Goal: Task Accomplishment & Management: Manage account settings

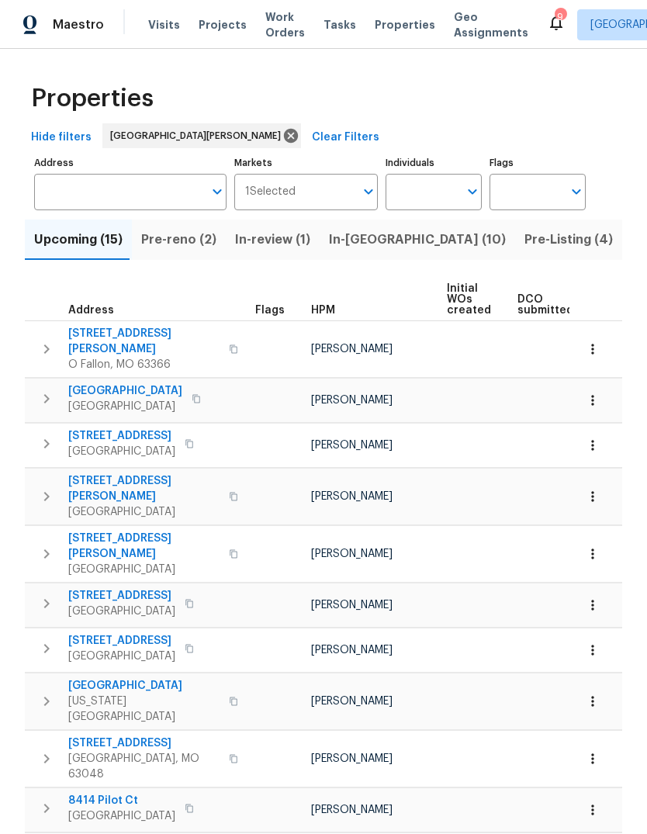
click at [156, 30] on span "Visits" at bounding box center [164, 25] width 32 height 16
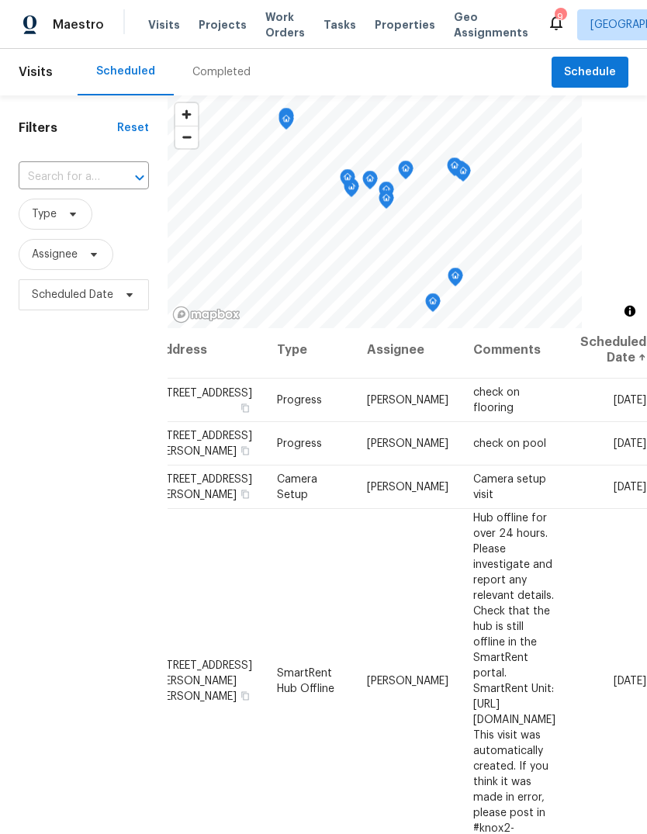
scroll to position [6, 131]
click at [0, 0] on icon at bounding box center [0, 0] width 0 height 0
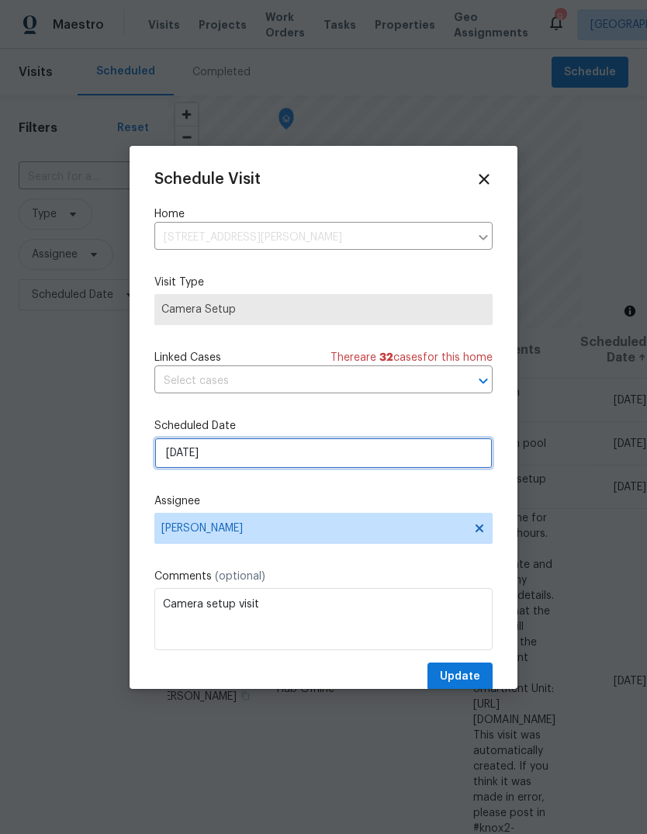
click at [418, 455] on input "[DATE]" at bounding box center [323, 453] width 338 height 31
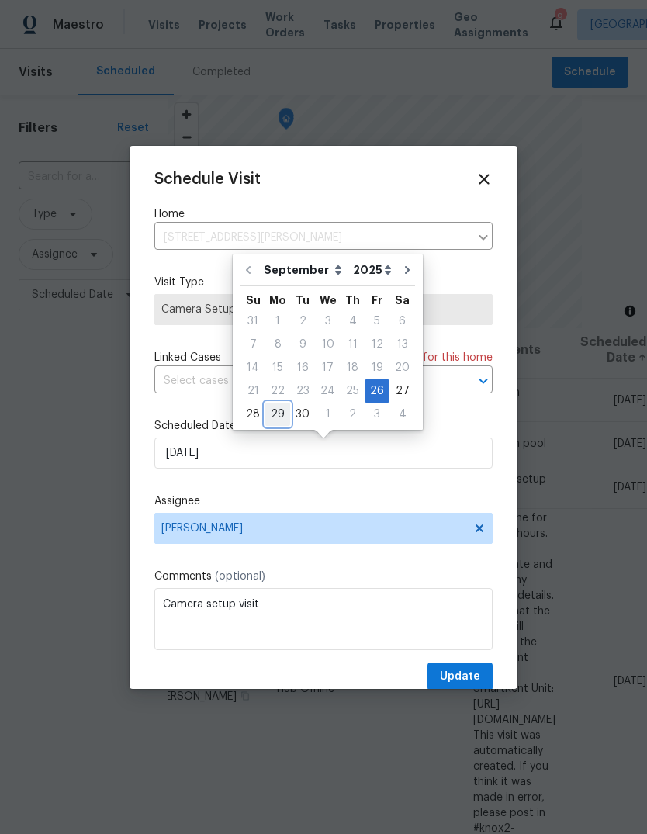
click at [284, 417] on div "29" at bounding box center [277, 415] width 25 height 22
type input "[DATE]"
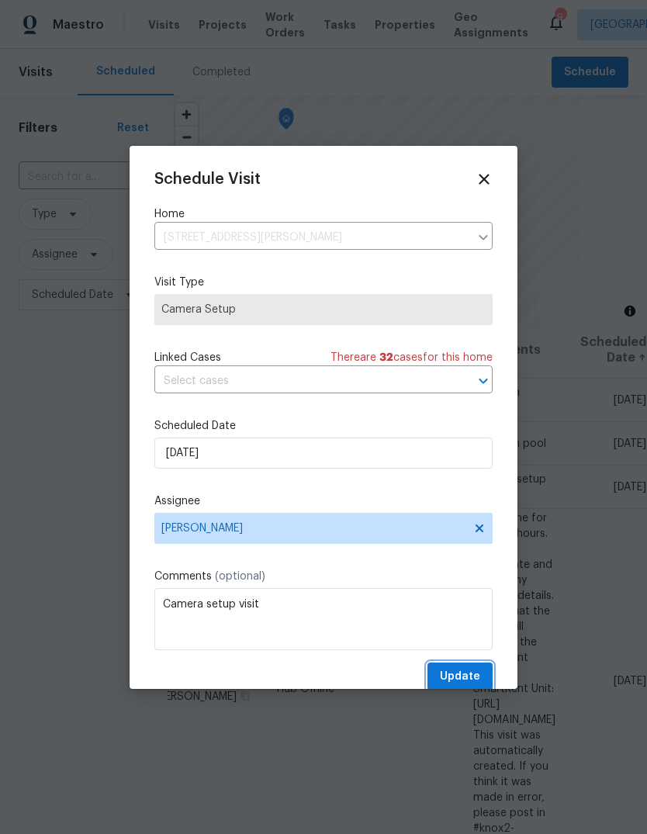
click at [480, 679] on button "Update" at bounding box center [460, 677] width 65 height 29
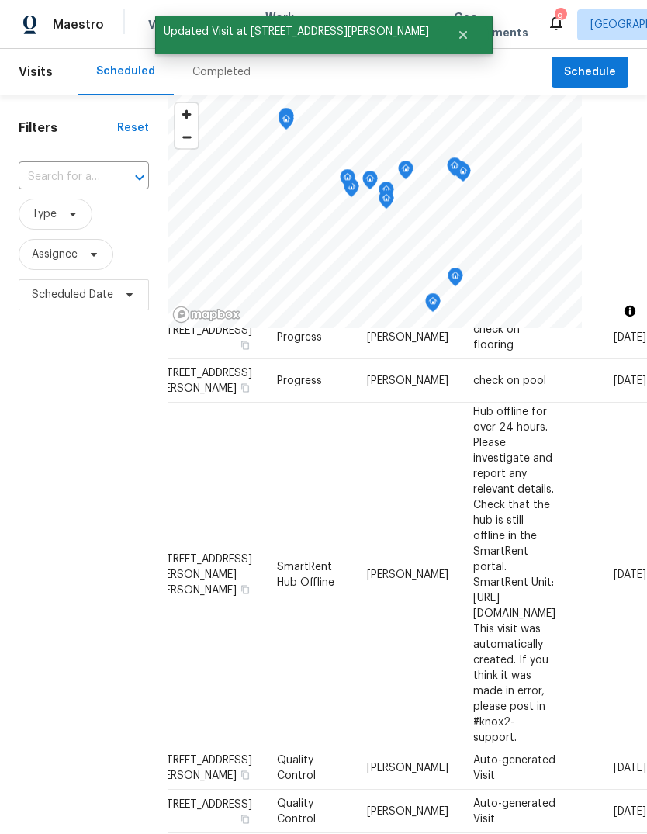
scroll to position [70, 131]
click at [0, 0] on icon at bounding box center [0, 0] width 0 height 0
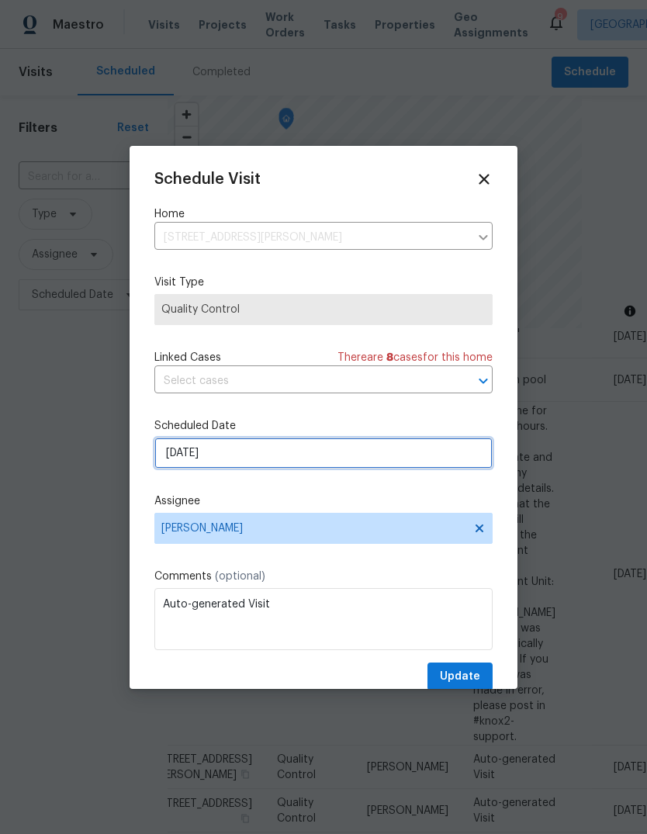
click at [421, 463] on input "[DATE]" at bounding box center [323, 453] width 338 height 31
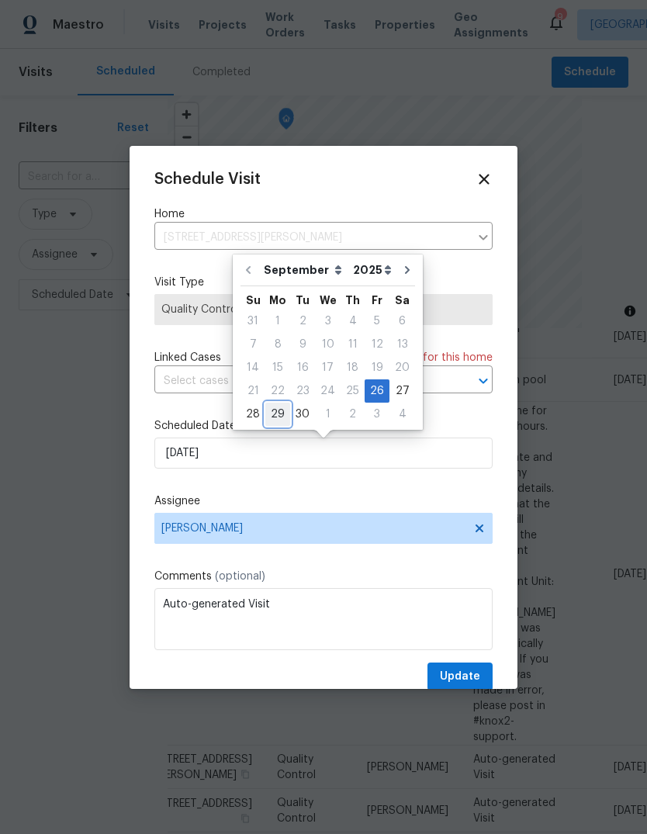
click at [280, 414] on div "29" at bounding box center [277, 415] width 25 height 22
type input "[DATE]"
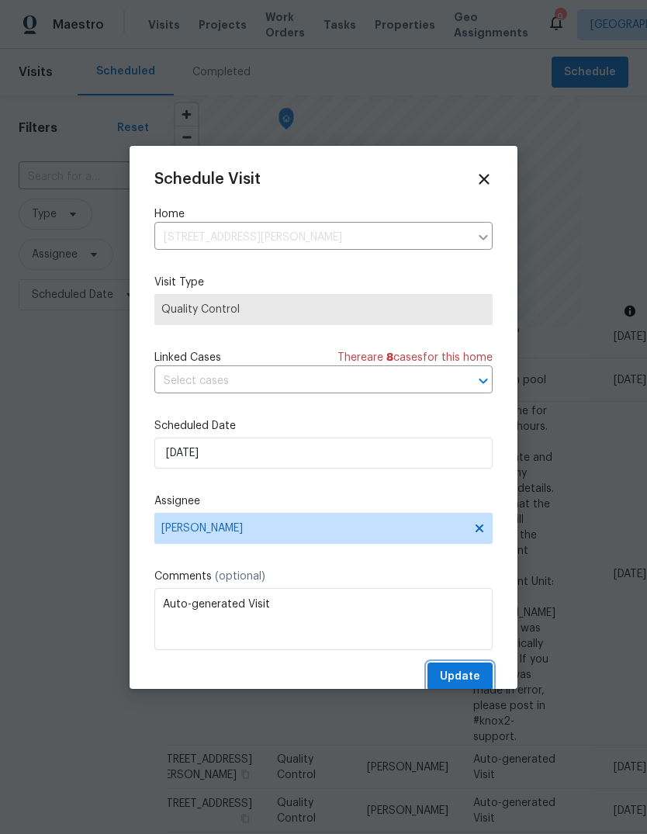
click at [470, 678] on span "Update" at bounding box center [460, 677] width 40 height 19
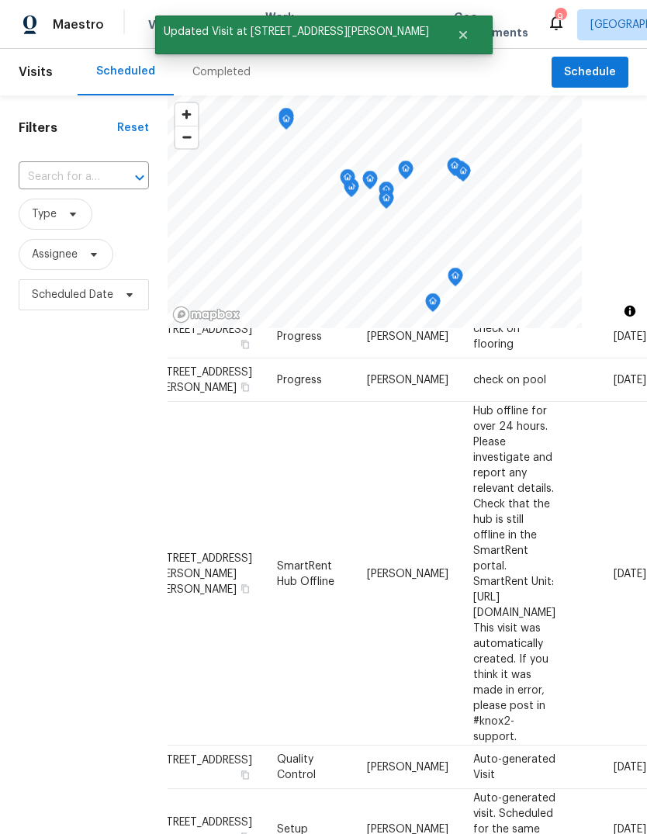
click at [230, 82] on div "Completed" at bounding box center [221, 72] width 95 height 47
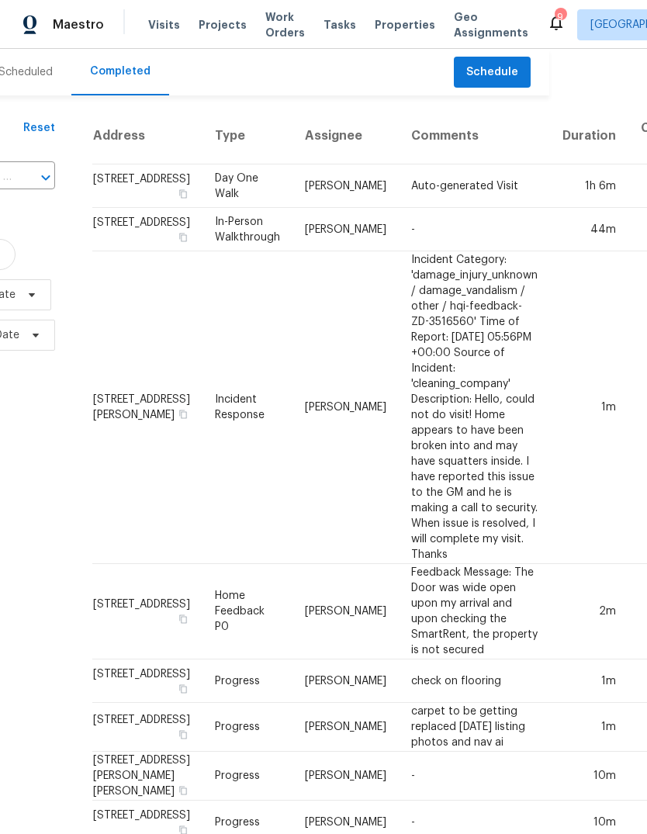
scroll to position [0, 98]
click at [407, 29] on span "Properties" at bounding box center [405, 25] width 61 height 16
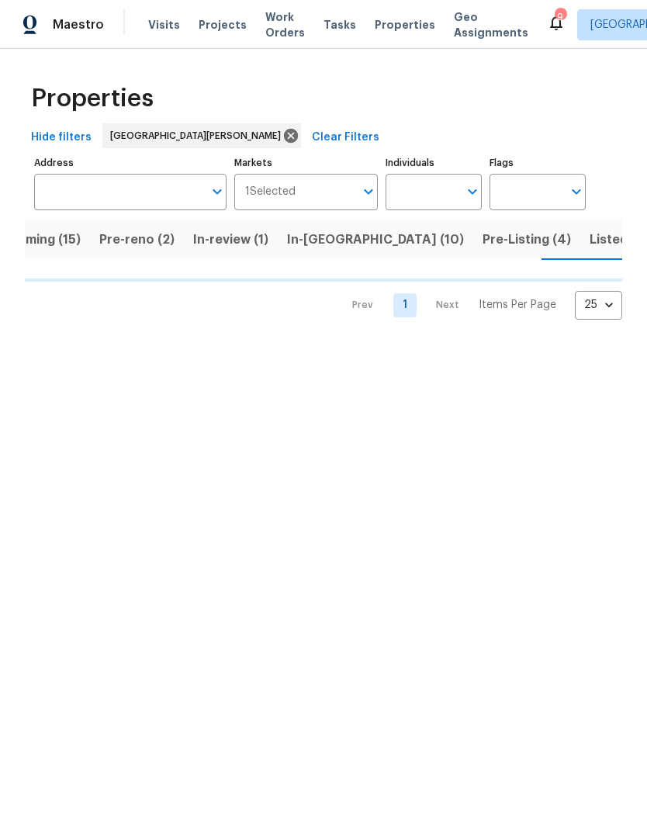
scroll to position [0, 43]
